Goal: Task Accomplishment & Management: Use online tool/utility

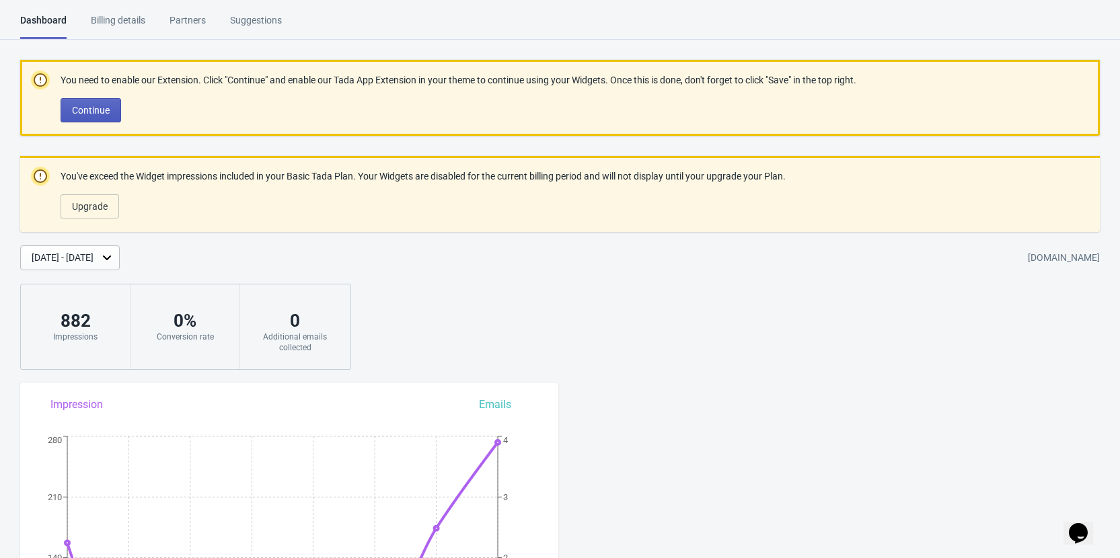
click at [93, 102] on button "Continue" at bounding box center [91, 110] width 61 height 24
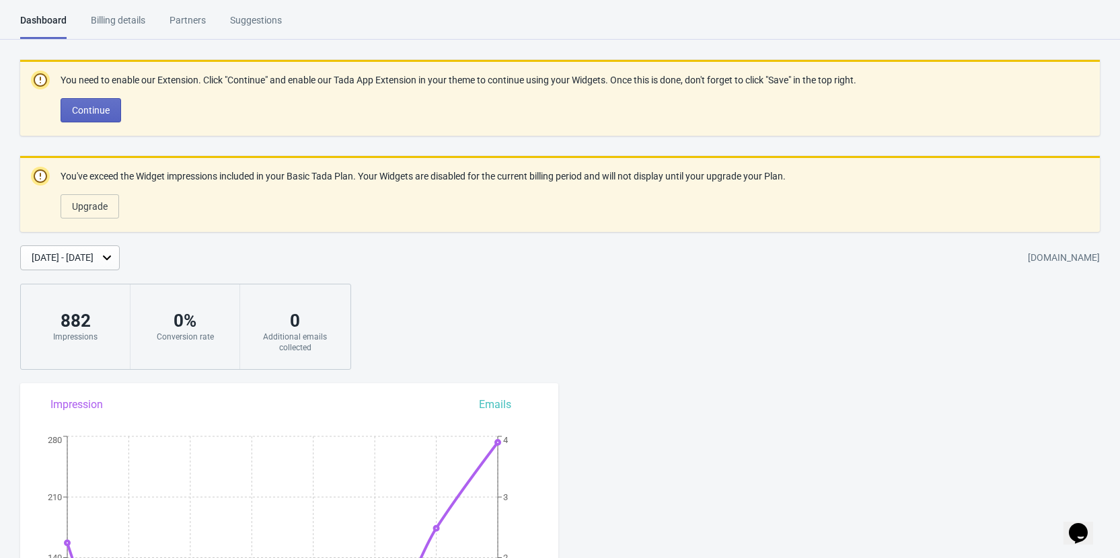
click at [118, 15] on div "Billing details" at bounding box center [118, 25] width 54 height 24
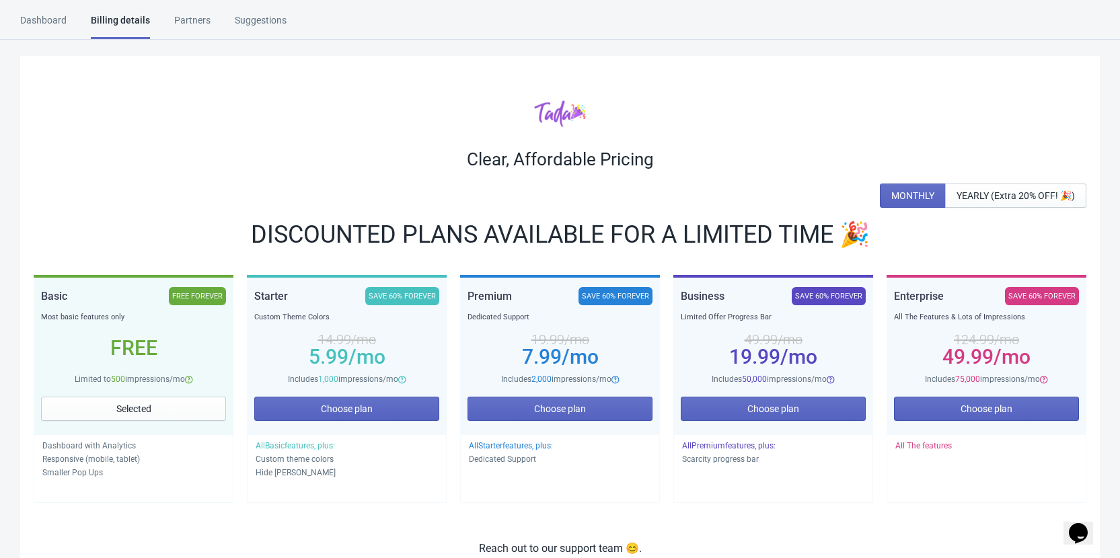
click at [184, 20] on div "Partners" at bounding box center [192, 25] width 36 height 24
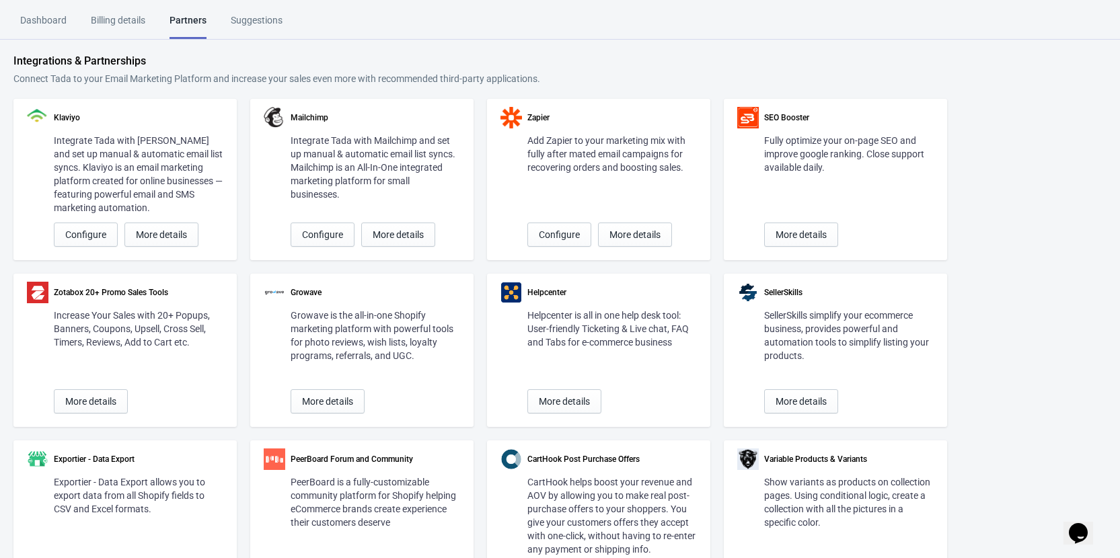
click at [252, 19] on div "Suggestions" at bounding box center [257, 25] width 52 height 24
click at [58, 20] on div "Dashboard" at bounding box center [43, 25] width 46 height 24
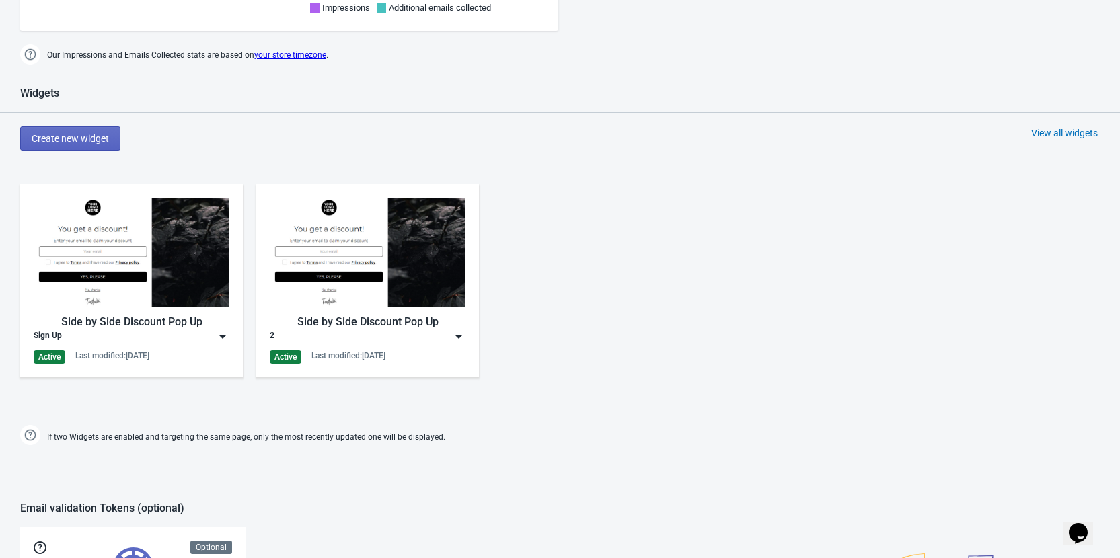
scroll to position [876, 0]
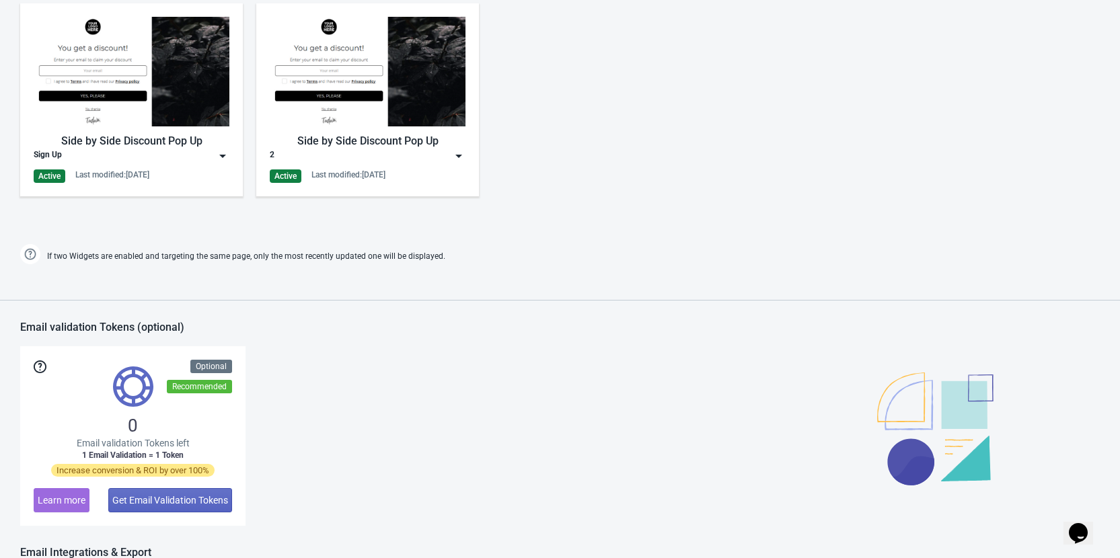
click at [128, 134] on div "Side by Side Discount Pop Up" at bounding box center [132, 141] width 196 height 16
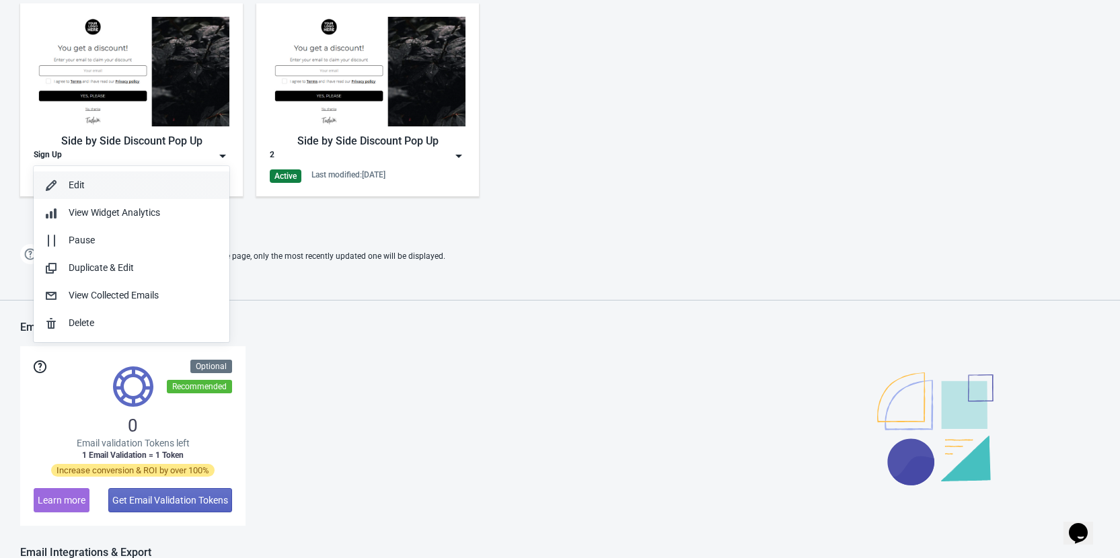
click at [82, 182] on div "Edit" at bounding box center [144, 185] width 150 height 14
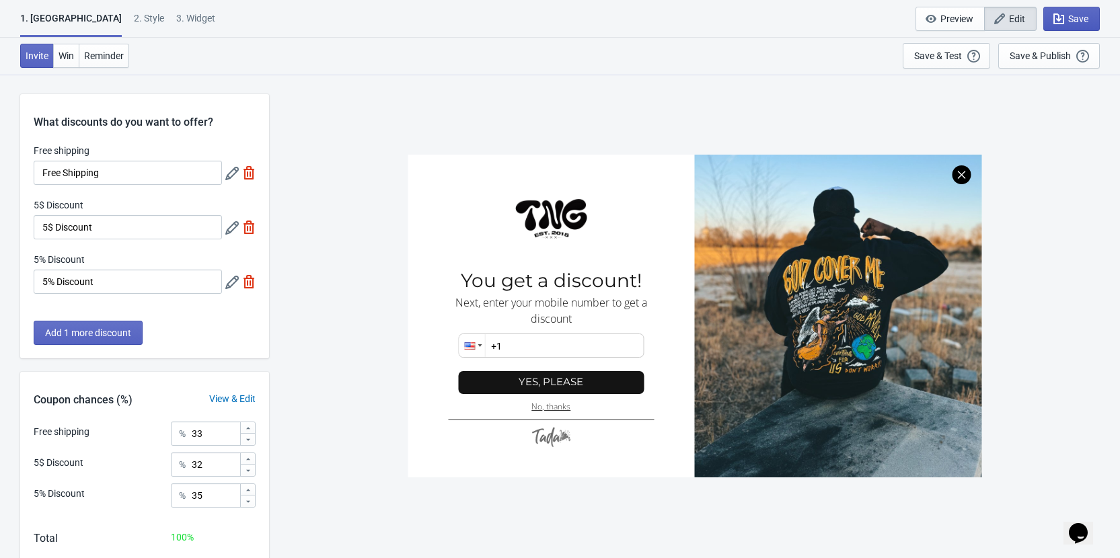
click at [1065, 16] on span "Save" at bounding box center [1072, 18] width 34 height 13
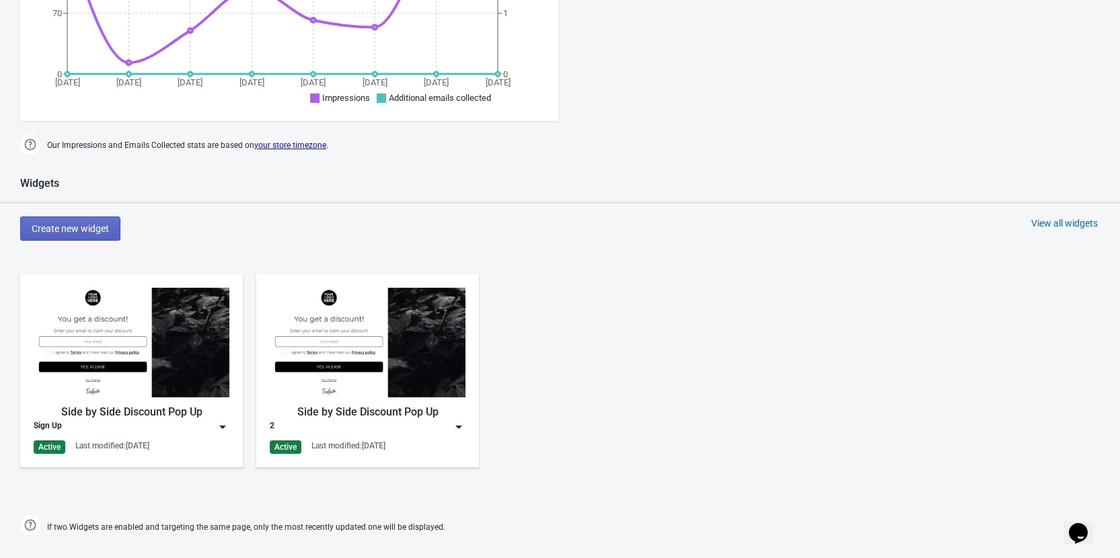
scroll to position [747, 0]
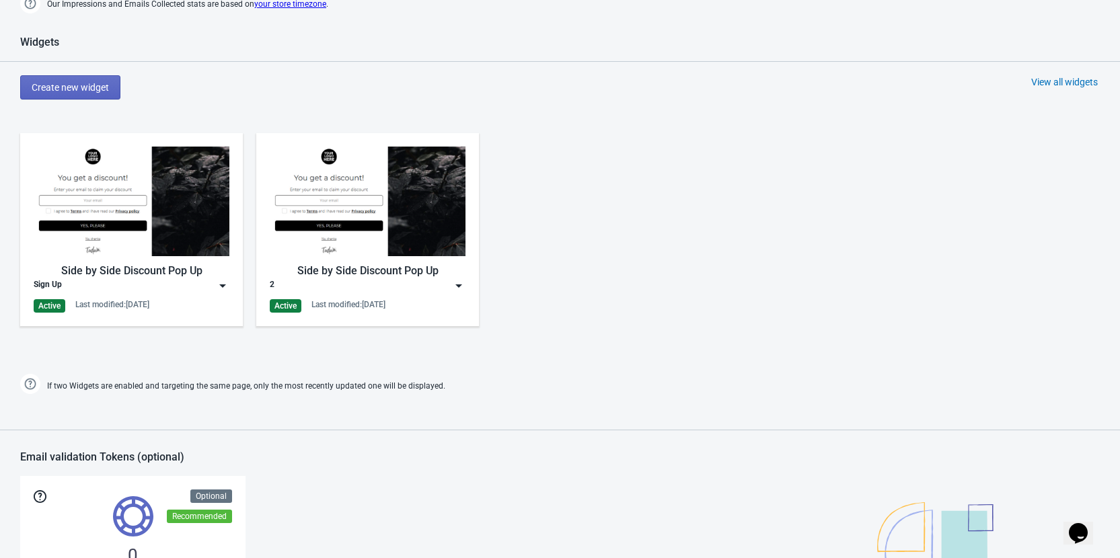
click at [414, 201] on img at bounding box center [368, 202] width 196 height 110
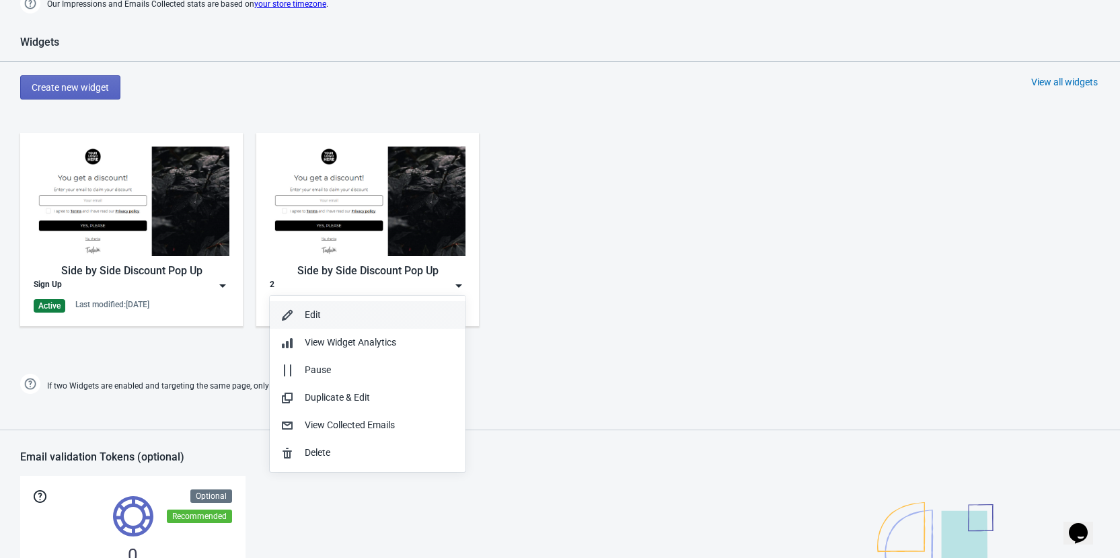
click at [317, 319] on div "Edit" at bounding box center [380, 315] width 150 height 14
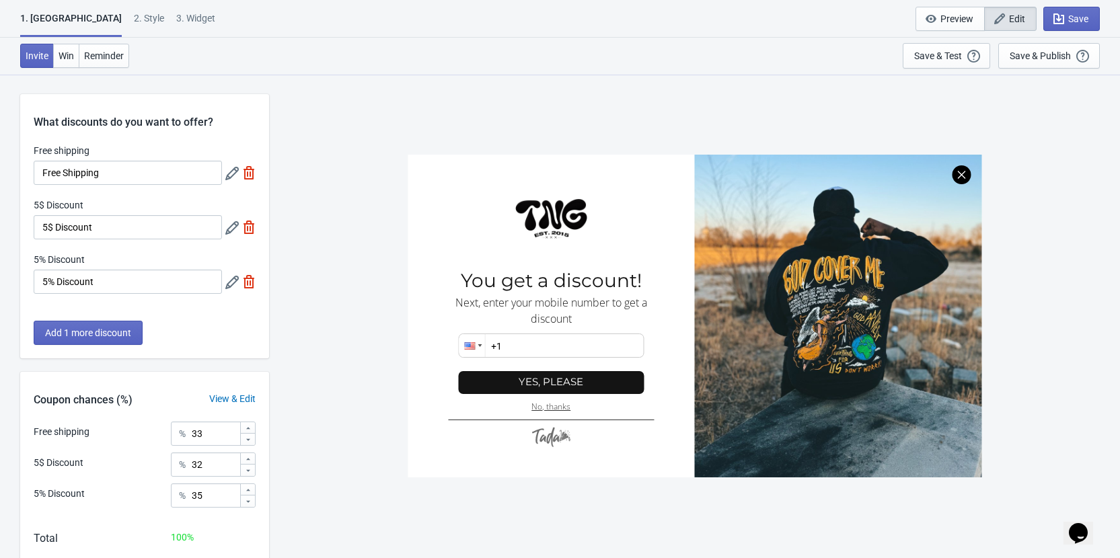
scroll to position [74, 0]
